Goal: Communication & Community: Answer question/provide support

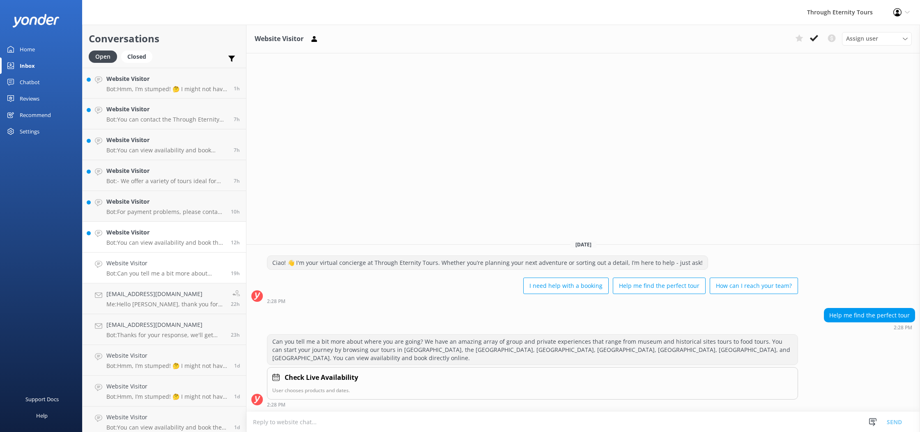
click at [189, 239] on p "Bot: You can view availability and book the Domus [PERSON_NAME] Tour directly o…" at bounding box center [165, 242] width 118 height 7
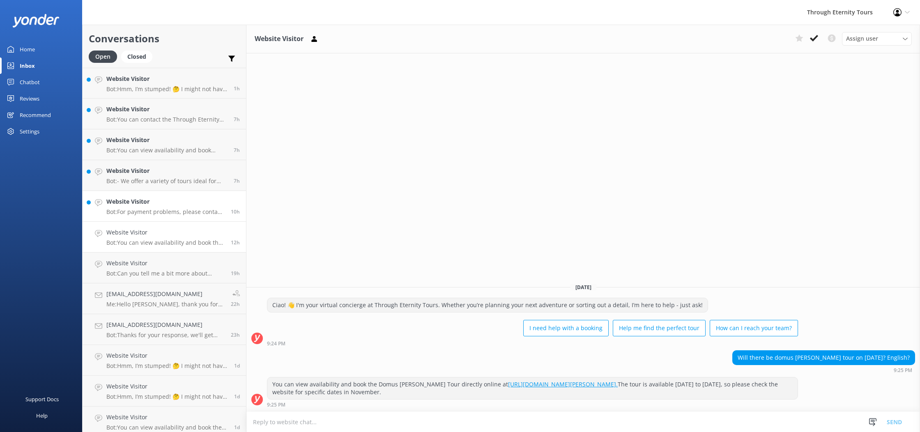
click at [180, 202] on h4 "Website Visitor" at bounding box center [165, 201] width 118 height 9
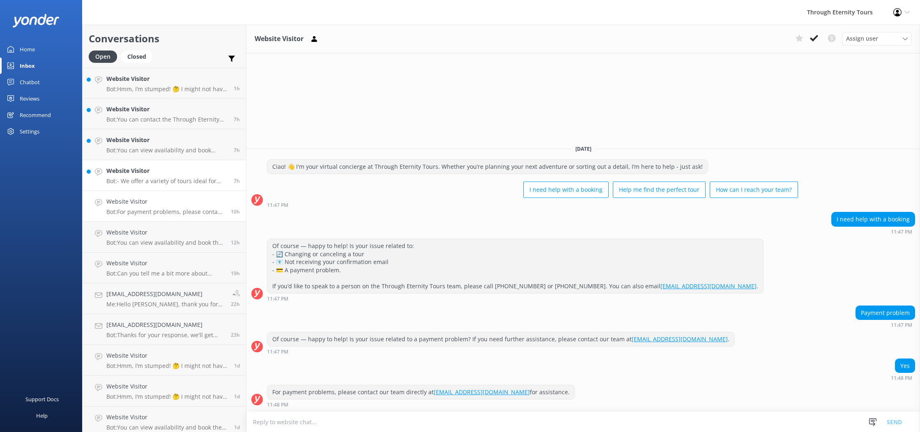
click at [189, 186] on link "Website Visitor Bot: - We offer a variety of tours ideal for celebrating the Ju…" at bounding box center [165, 175] width 164 height 31
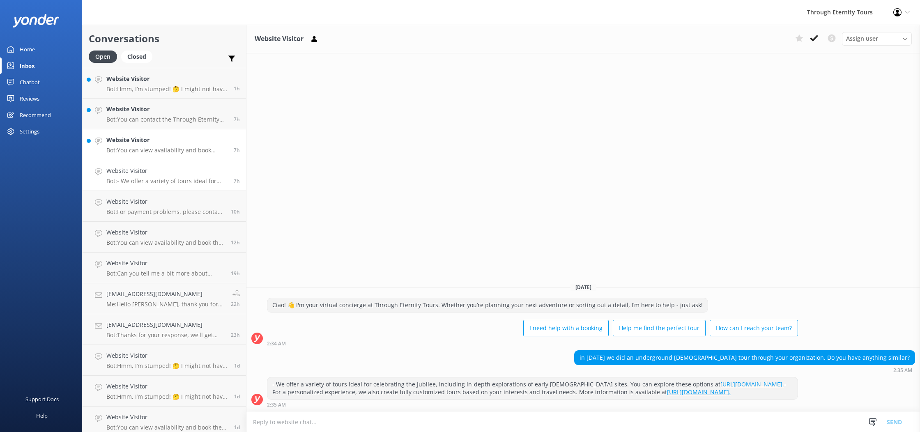
click at [179, 143] on h4 "Website Visitor" at bounding box center [166, 140] width 121 height 9
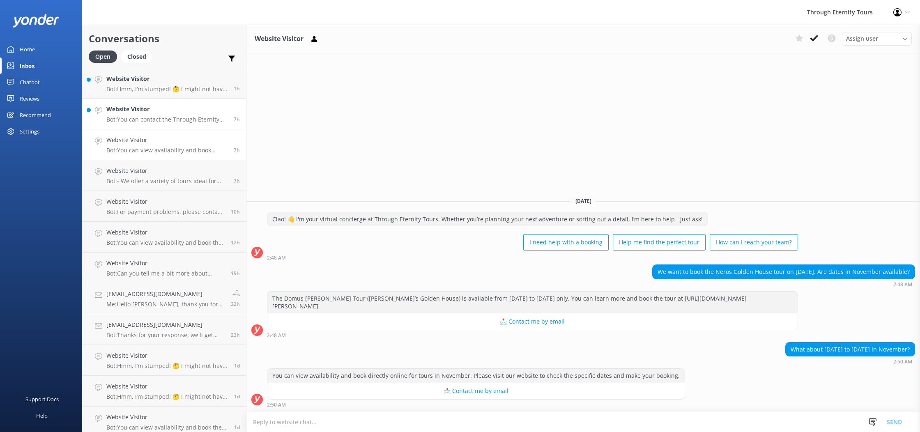
click at [132, 99] on link "Website Visitor Bot: You can contact the Through Eternity Tours team at [PHONE_…" at bounding box center [165, 114] width 164 height 31
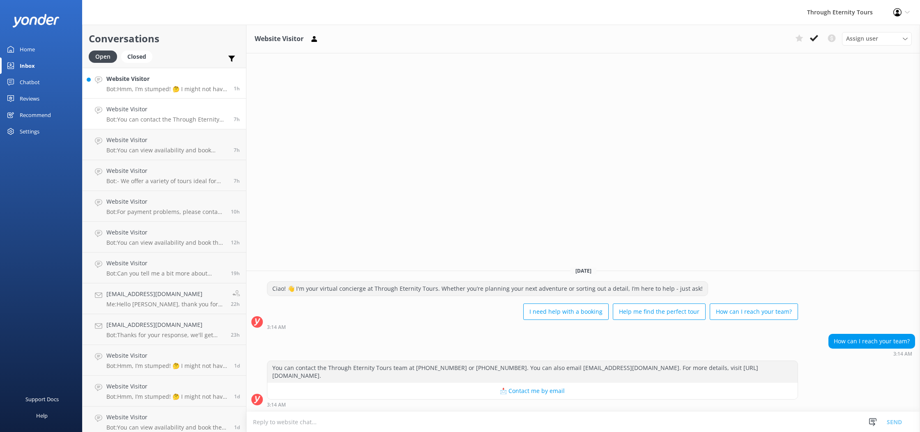
click at [141, 92] on p "Bot: Hmm, I’m stumped! 🤔 I might not have the answer to that one, but our amazi…" at bounding box center [166, 88] width 121 height 7
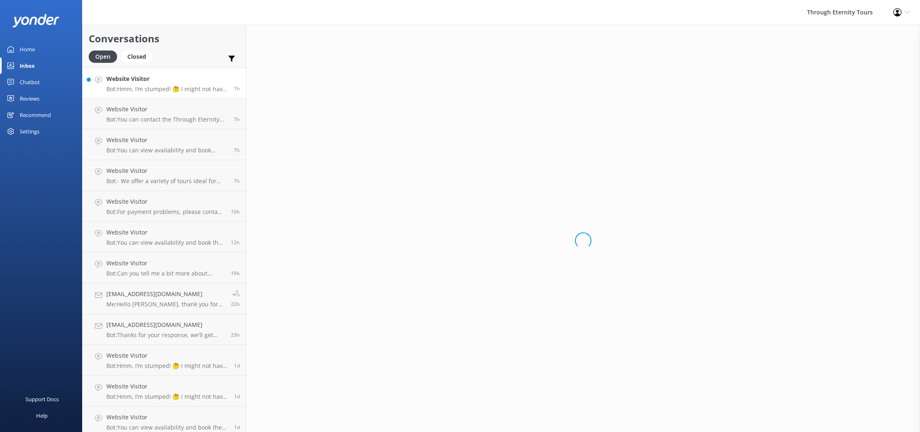
scroll to position [2, 0]
